Goal: Information Seeking & Learning: Learn about a topic

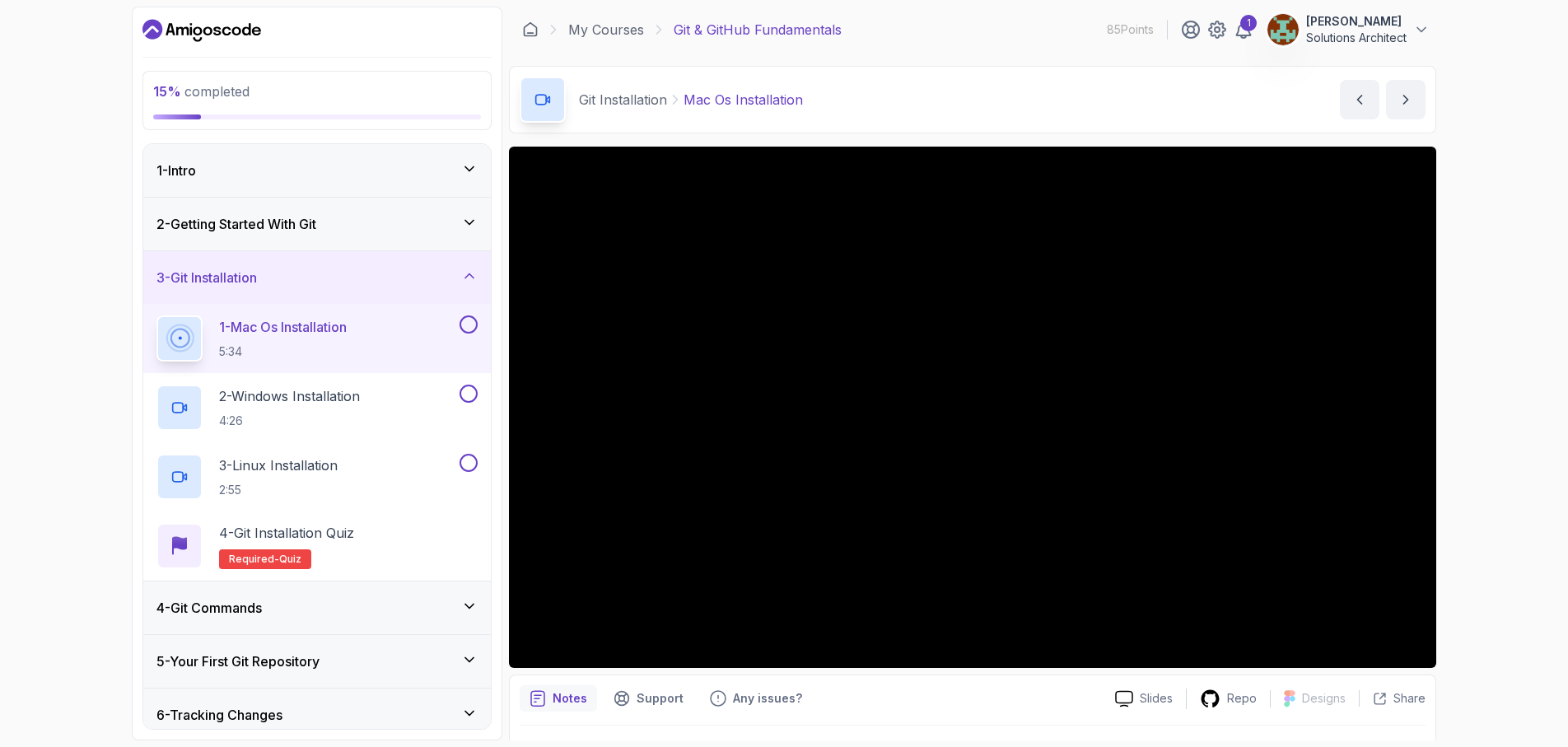
click at [466, 325] on button at bounding box center [468, 325] width 18 height 18
click at [303, 328] on p "1 - Mac Os Installation" at bounding box center [283, 327] width 128 height 20
click at [642, 432] on div at bounding box center [972, 407] width 928 height 522
click at [652, 344] on div at bounding box center [972, 407] width 928 height 522
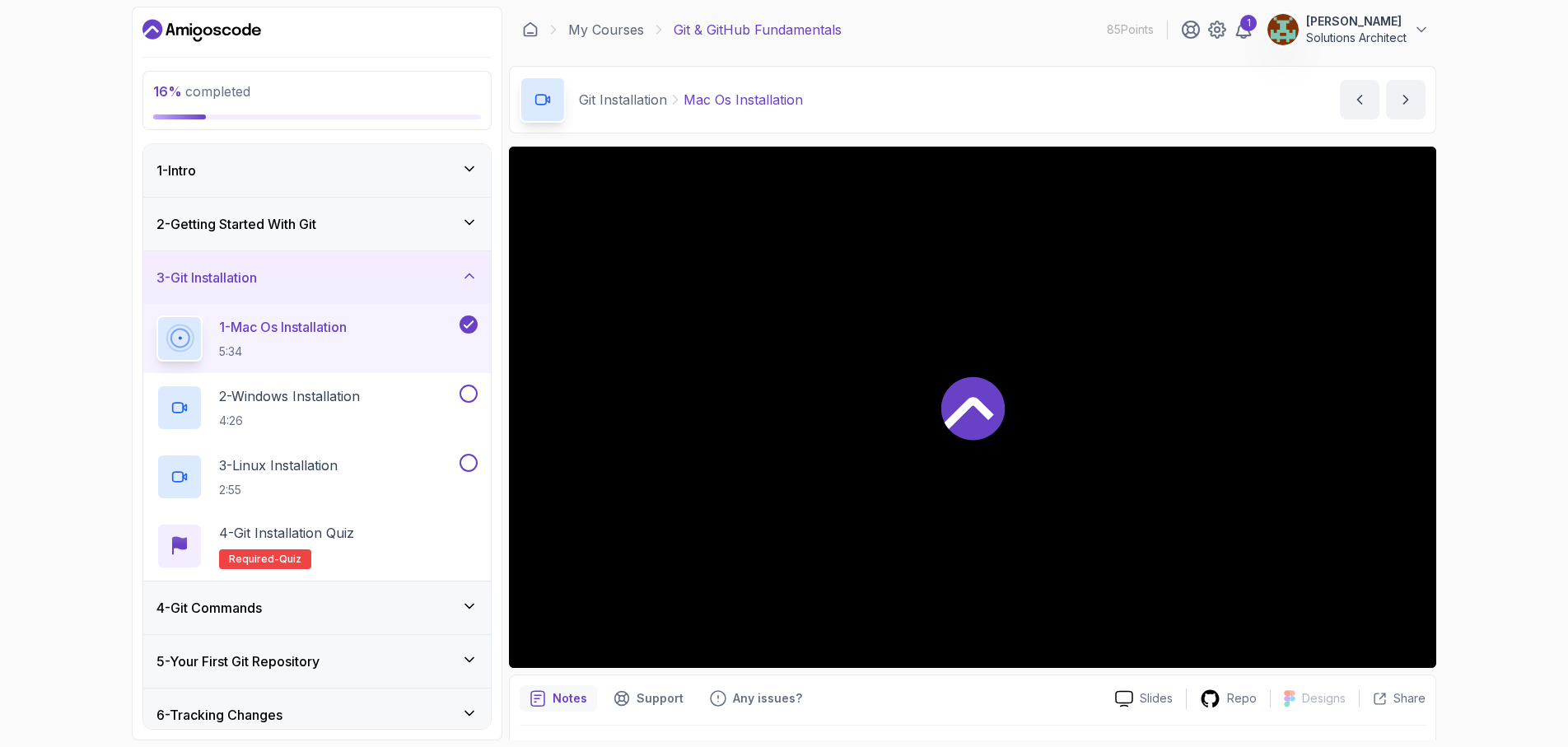
click at [465, 220] on icon at bounding box center [469, 222] width 8 height 4
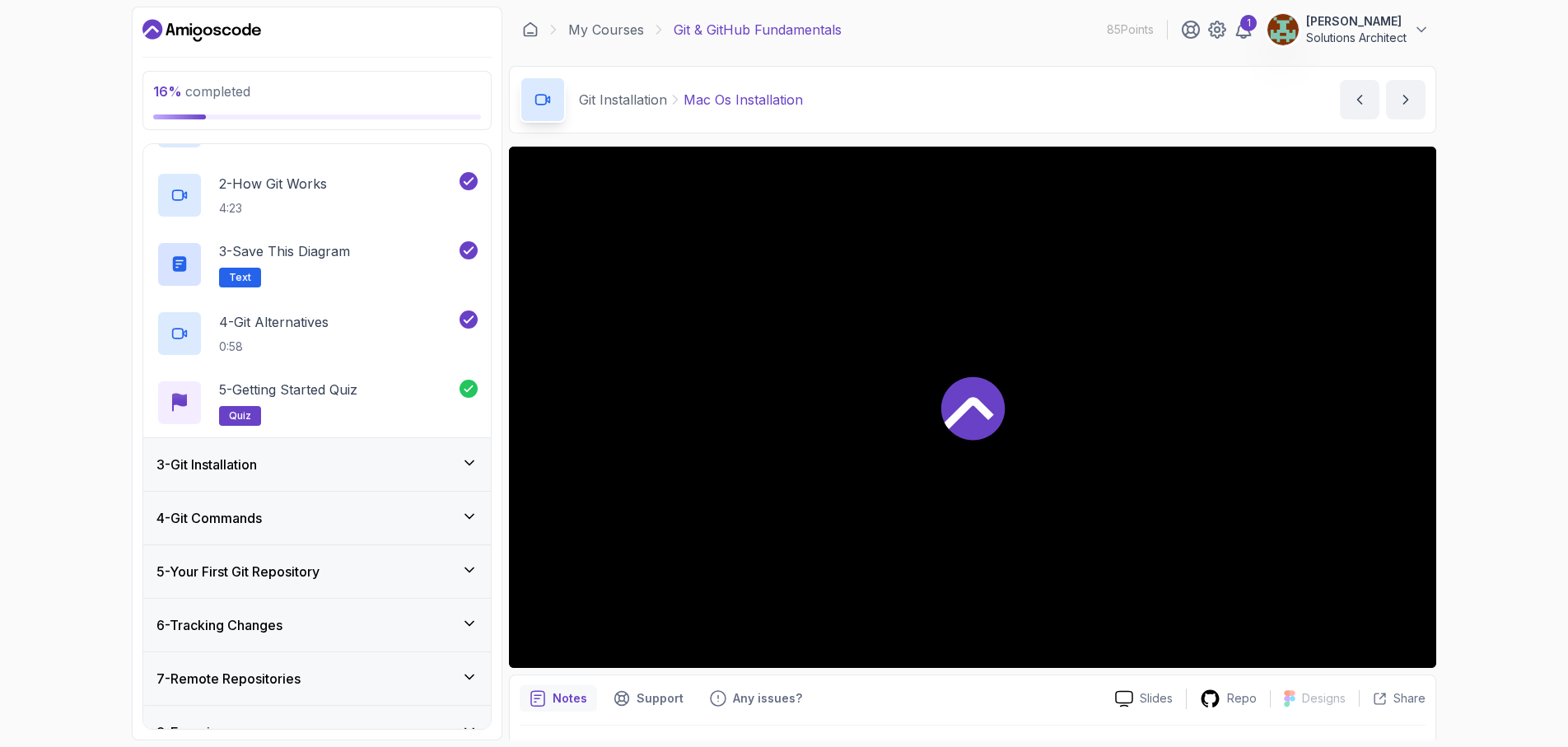
scroll to position [216, 0]
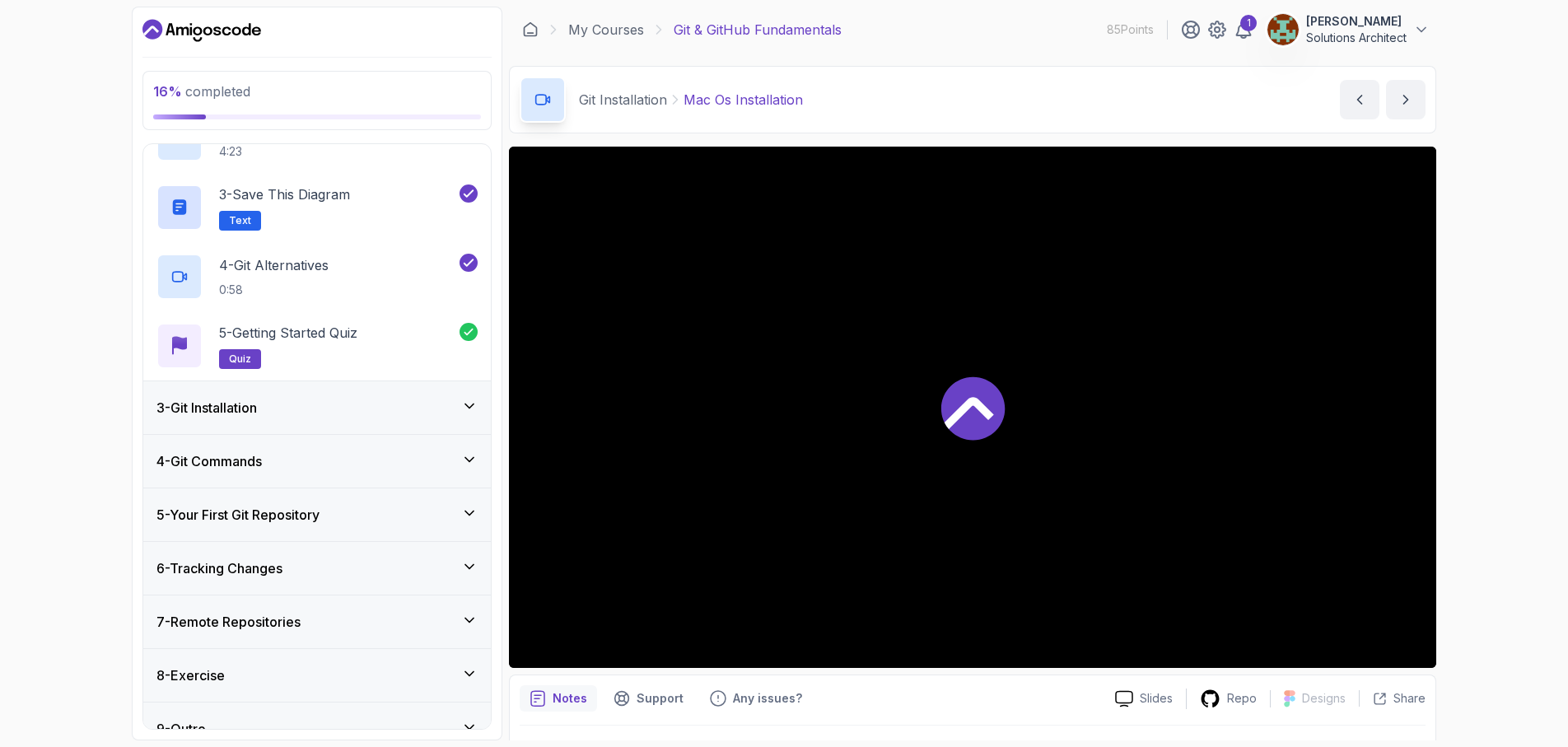
click at [454, 414] on div "3 - Git Installation" at bounding box center [317, 407] width 321 height 20
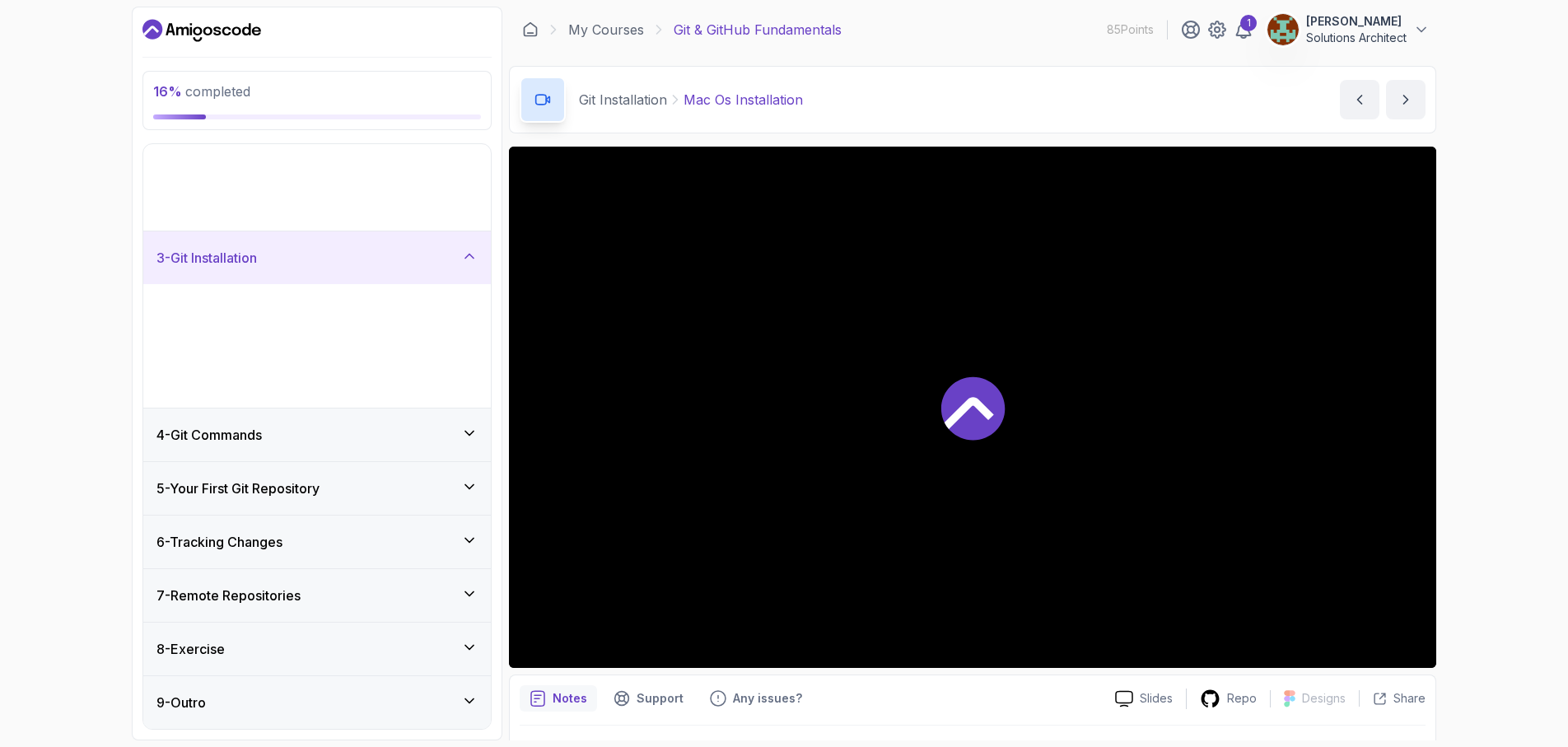
scroll to position [0, 0]
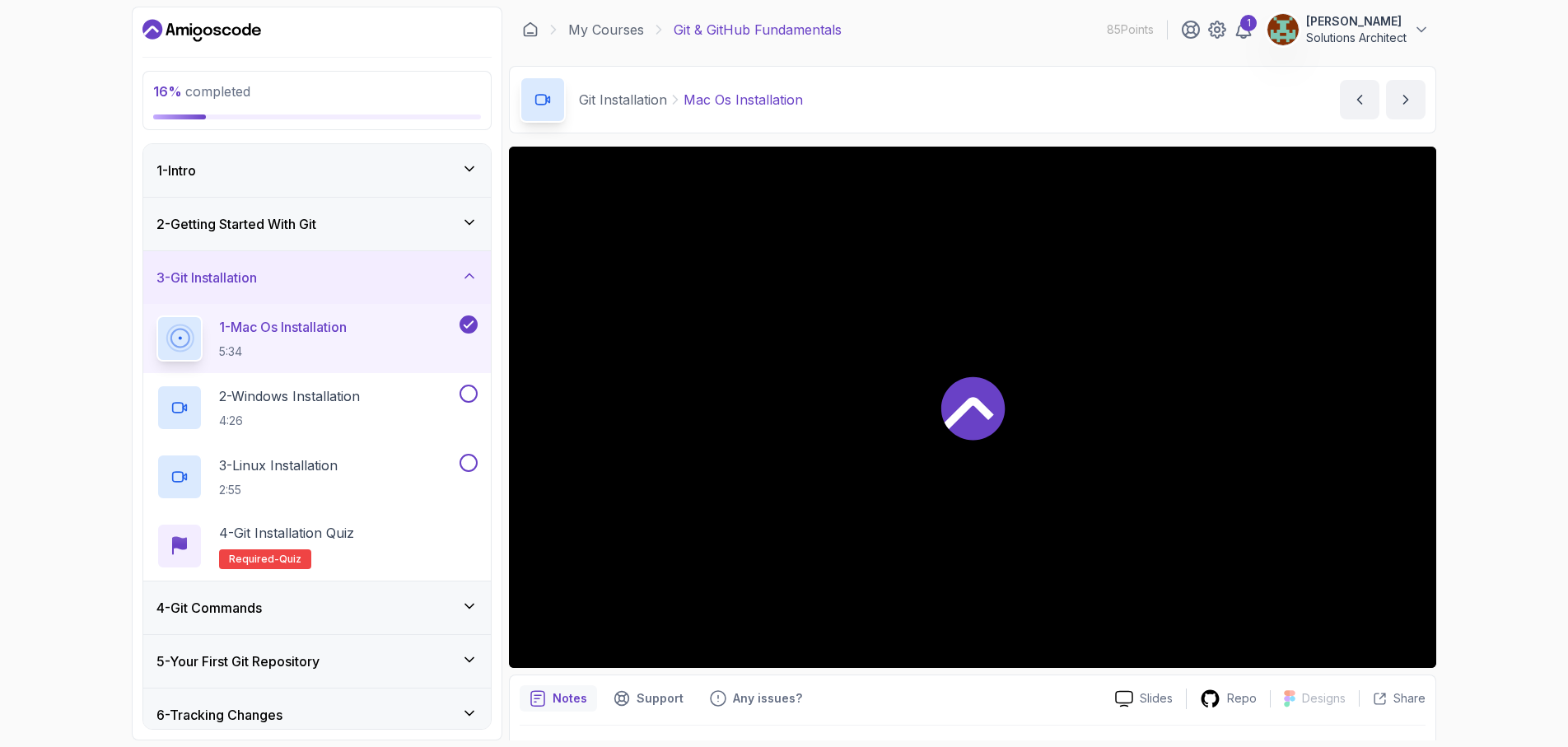
click at [665, 395] on div at bounding box center [972, 407] width 928 height 522
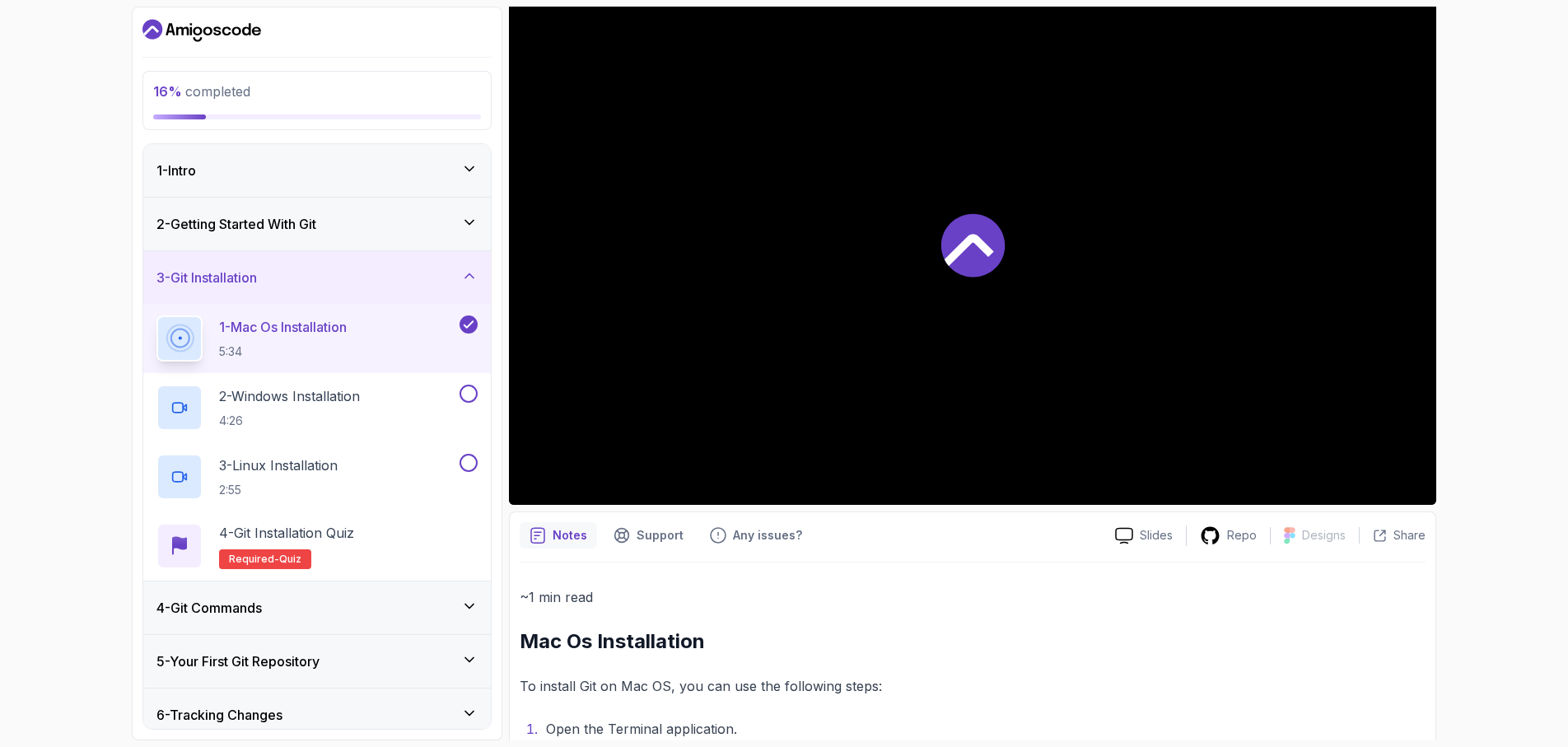
scroll to position [177, 0]
